Goal: Subscribe to service/newsletter

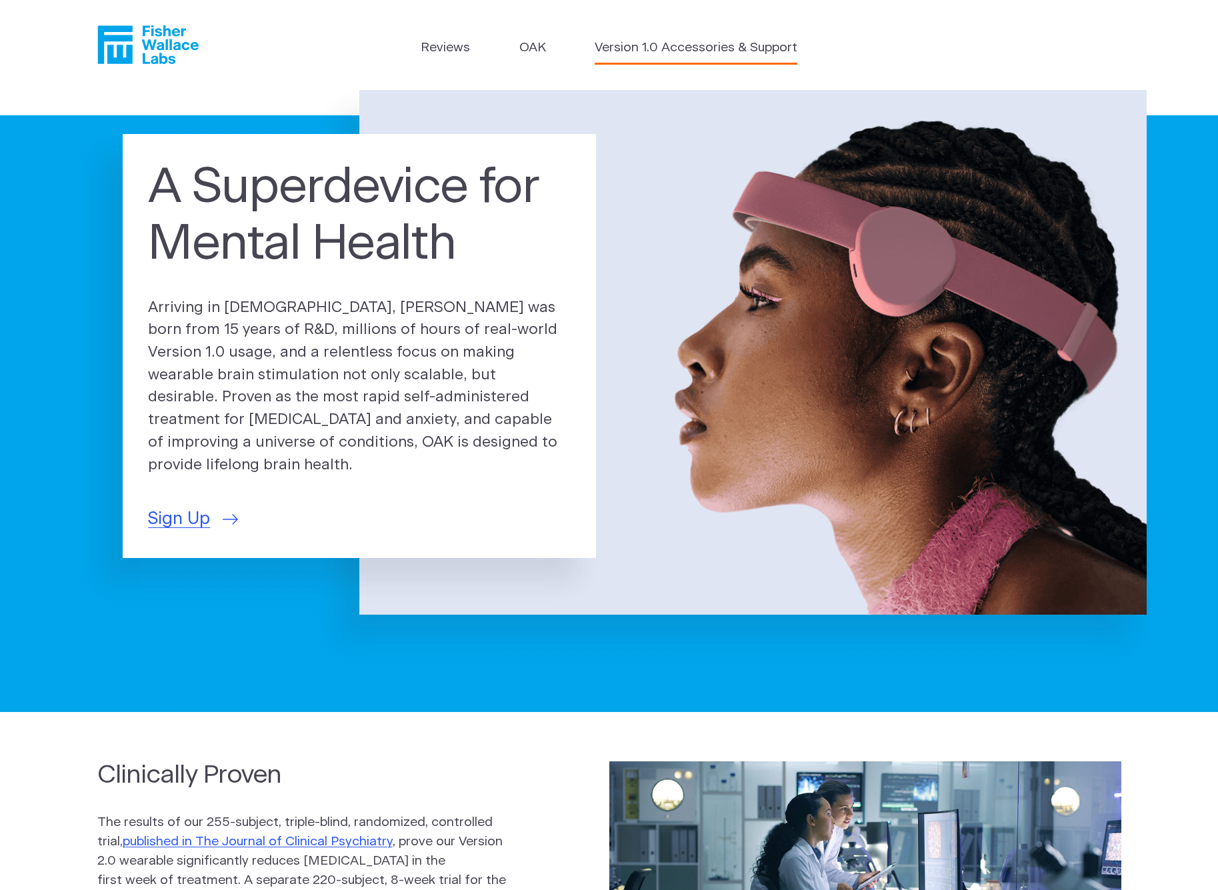
click at [661, 48] on link "Version 1.0 Accessories & Support" at bounding box center [696, 48] width 203 height 19
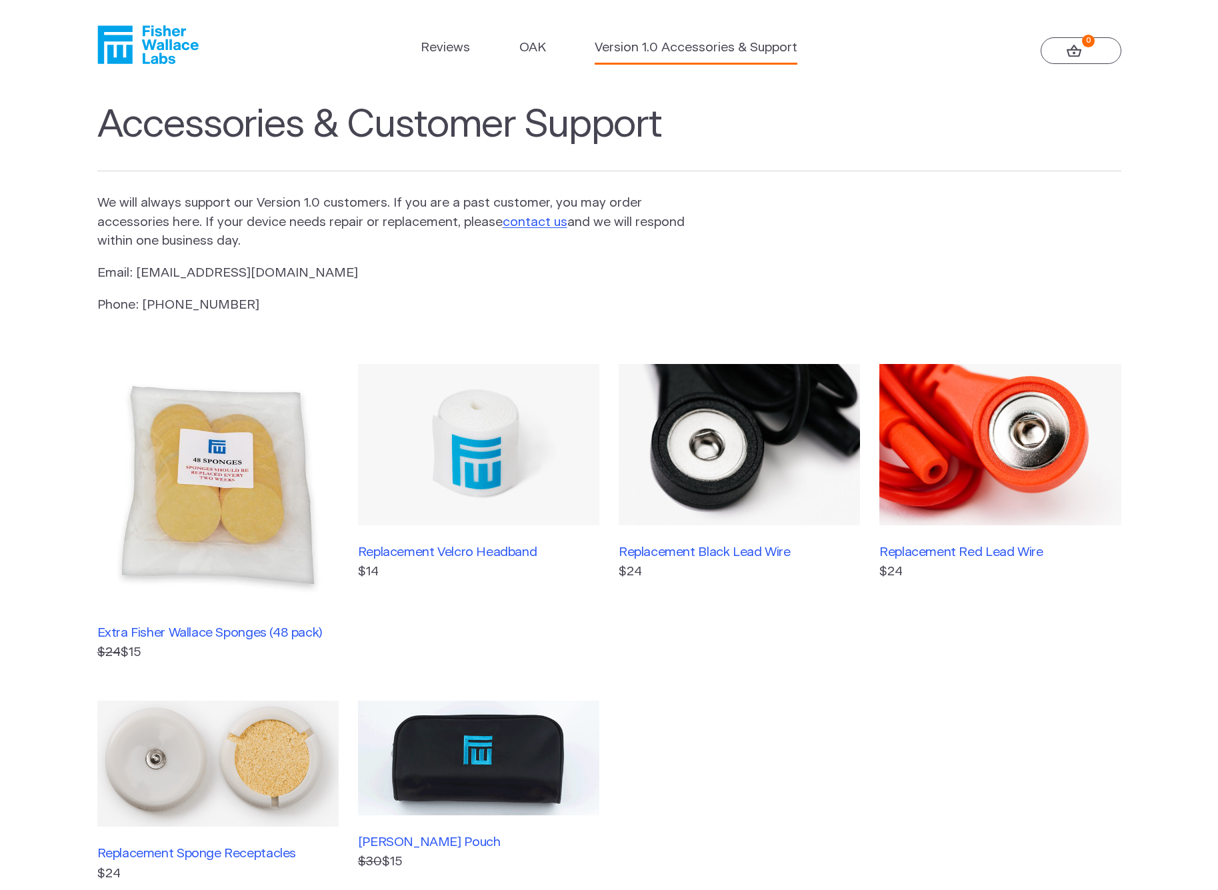
scroll to position [20, 0]
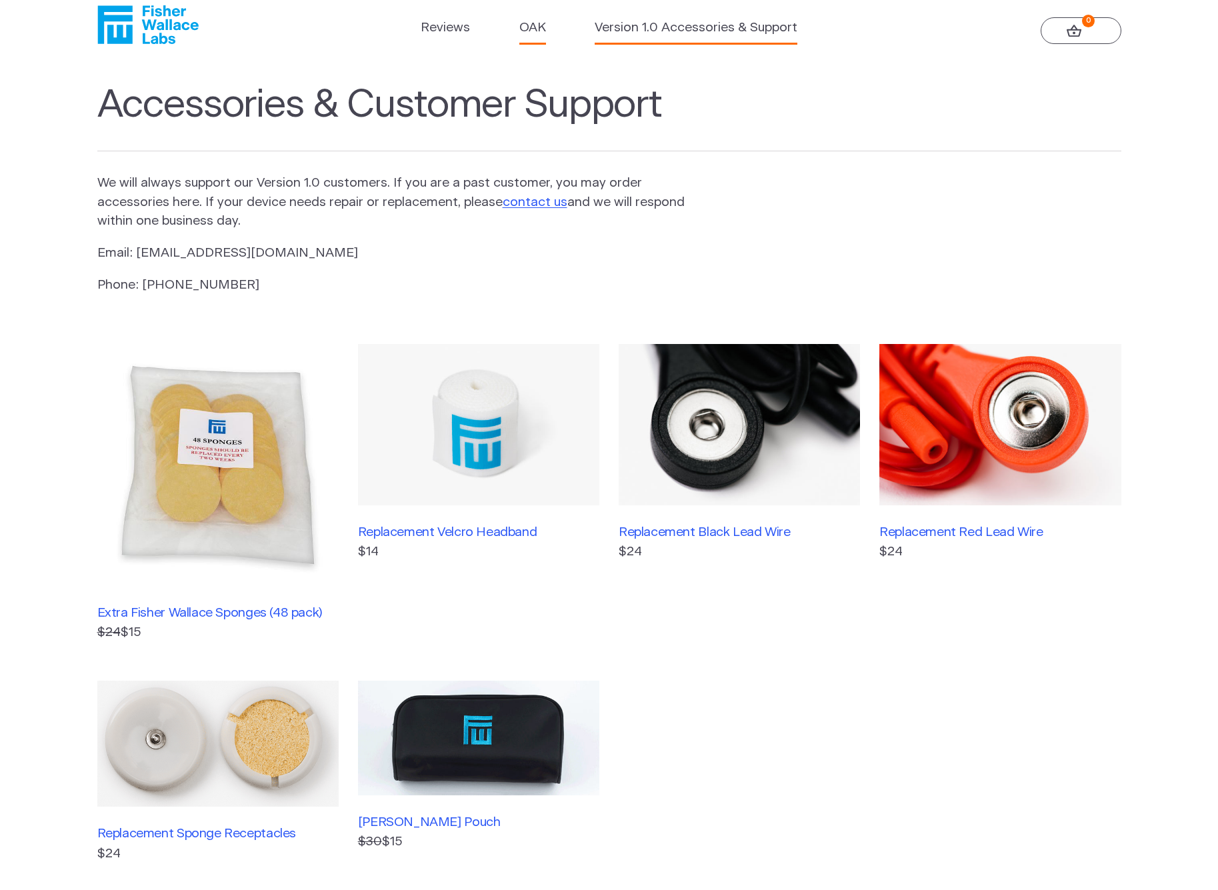
click at [535, 25] on link "OAK" at bounding box center [532, 28] width 27 height 19
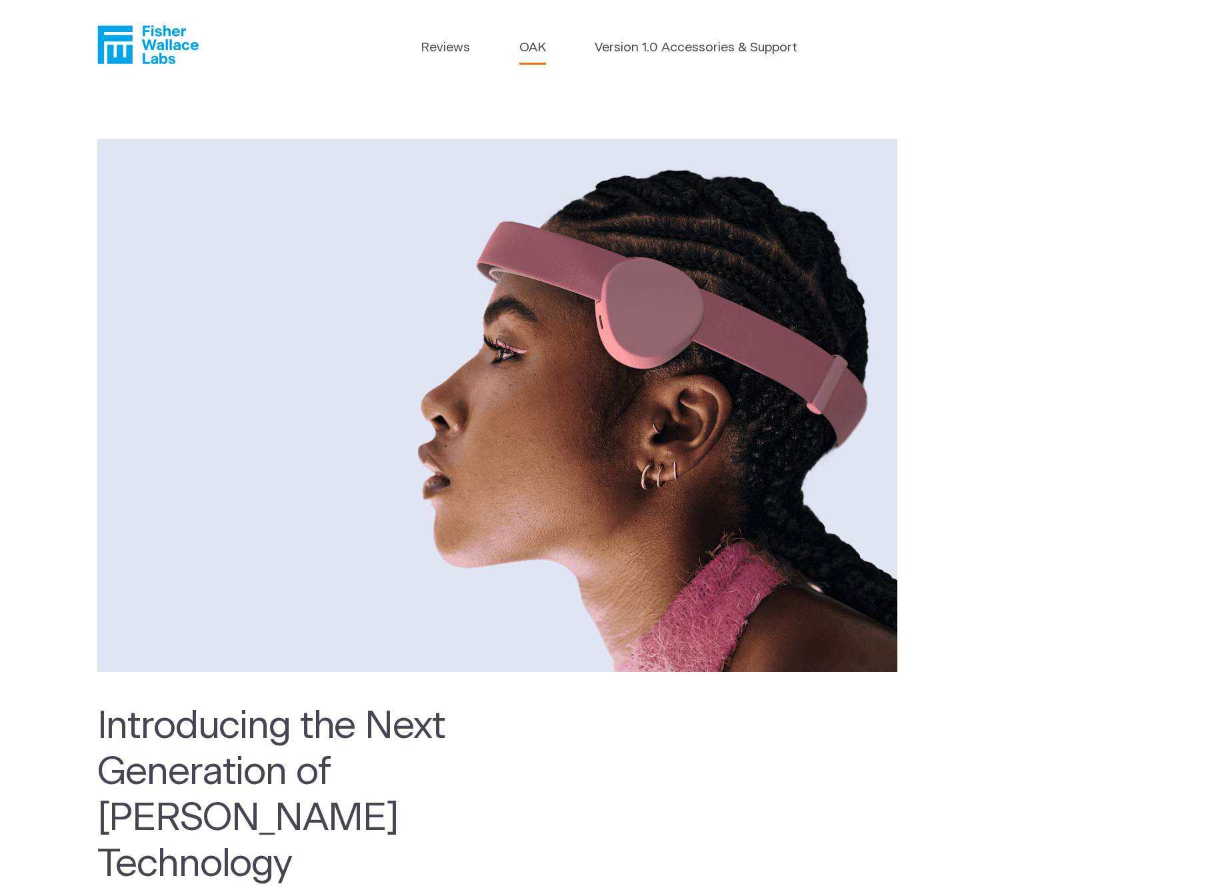
drag, startPoint x: 138, startPoint y: 43, endPoint x: 153, endPoint y: 49, distance: 15.8
click at [138, 43] on icon "Fisher Wallace" at bounding box center [147, 44] width 101 height 39
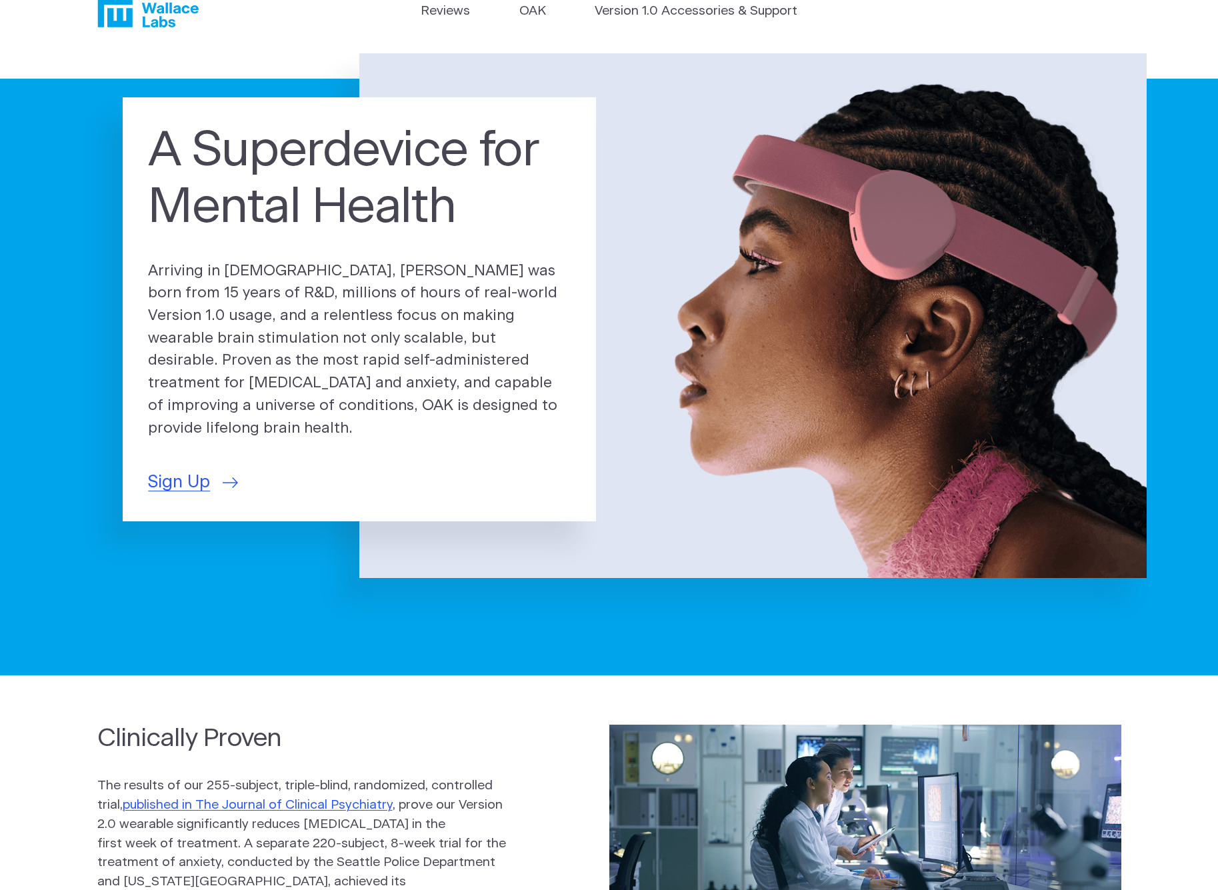
scroll to position [36, 0]
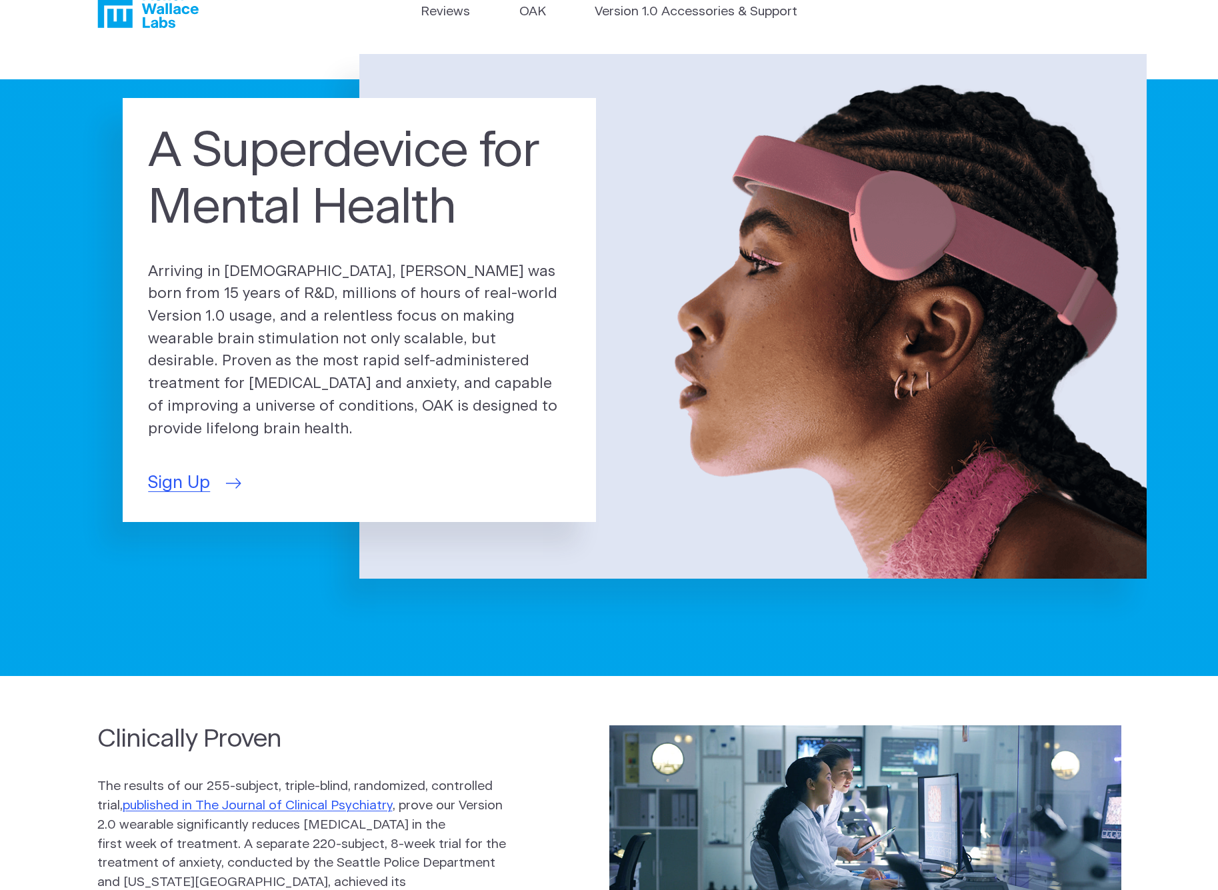
click at [168, 472] on span "Sign Up" at bounding box center [179, 483] width 62 height 26
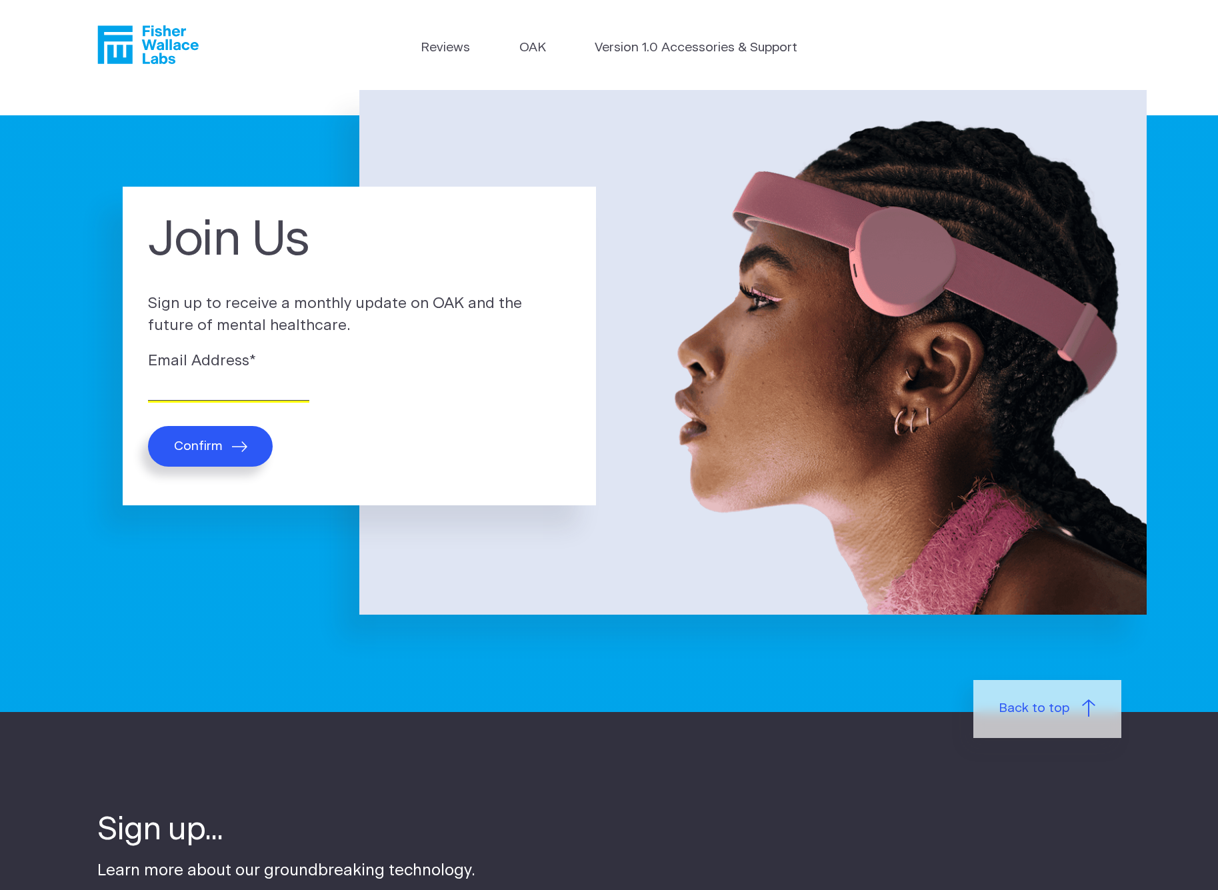
click at [208, 389] on input "Email Address *" at bounding box center [228, 390] width 161 height 21
type input "omnipredation@gmail.com"
drag, startPoint x: 207, startPoint y: 443, endPoint x: 191, endPoint y: 445, distance: 16.1
click at [207, 443] on span "Confirm" at bounding box center [198, 446] width 49 height 15
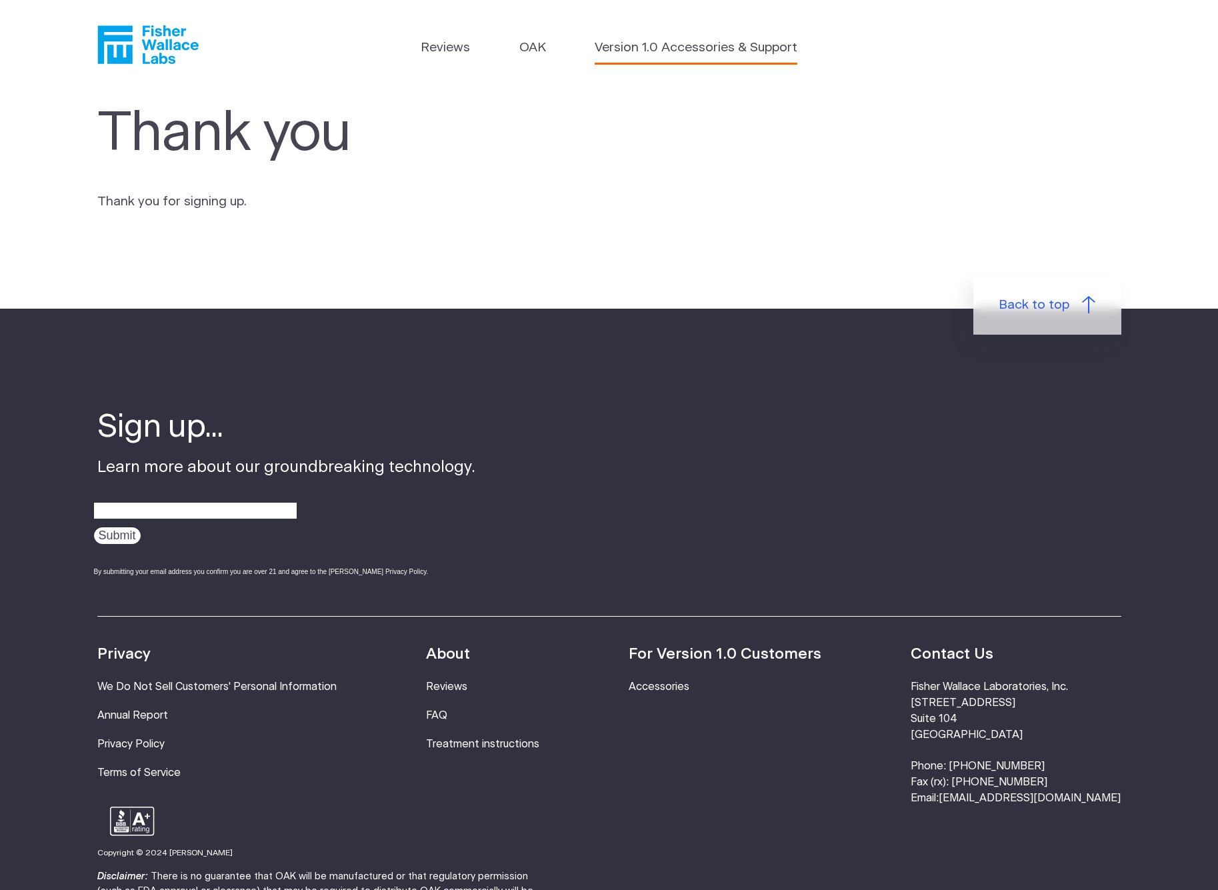
click at [685, 51] on link "Version 1.0 Accessories & Support" at bounding box center [696, 48] width 203 height 19
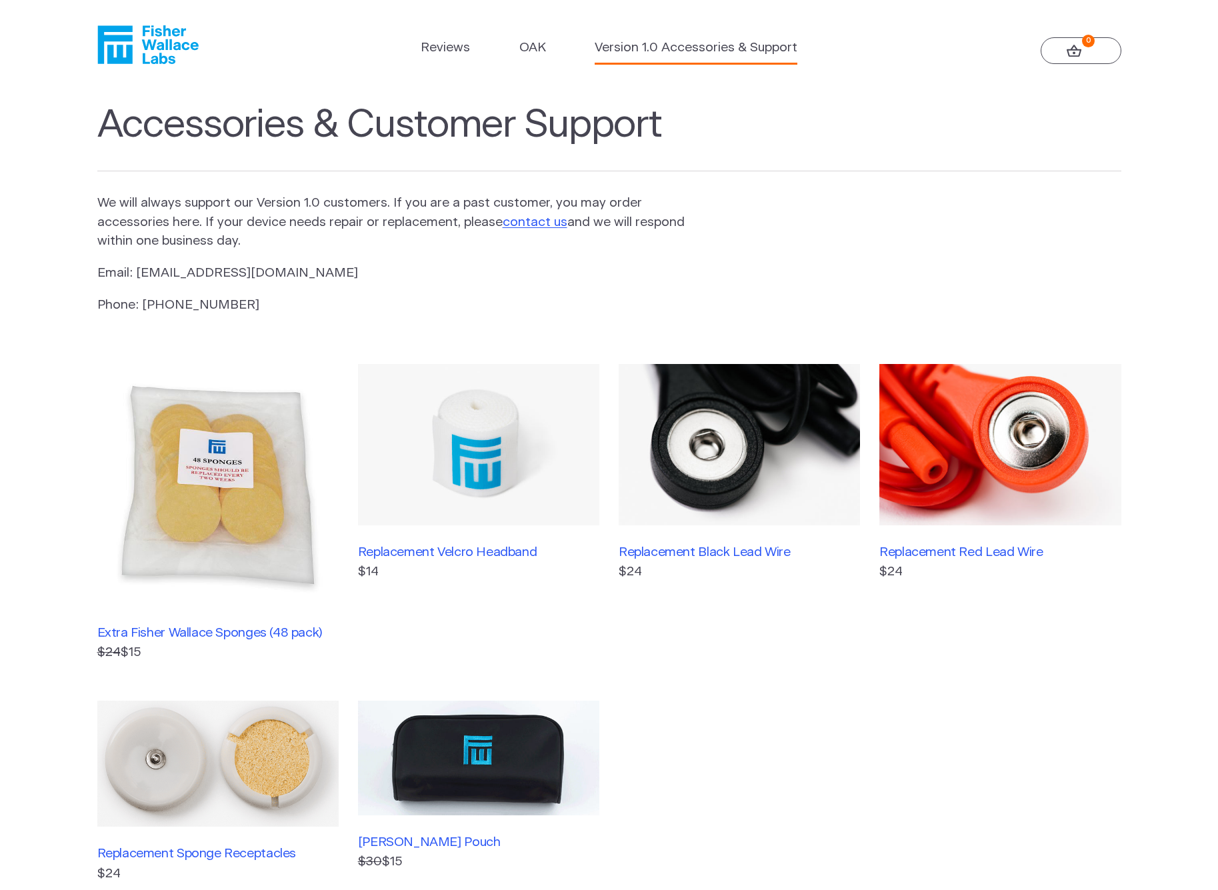
click at [203, 522] on img at bounding box center [217, 484] width 241 height 241
click at [217, 491] on img at bounding box center [217, 484] width 241 height 241
